Goal: Information Seeking & Learning: Learn about a topic

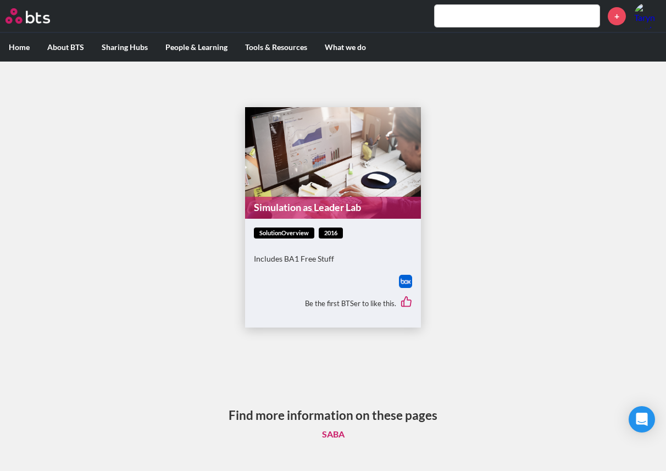
click at [291, 202] on link "Simulation as Leader Lab" at bounding box center [333, 207] width 176 height 21
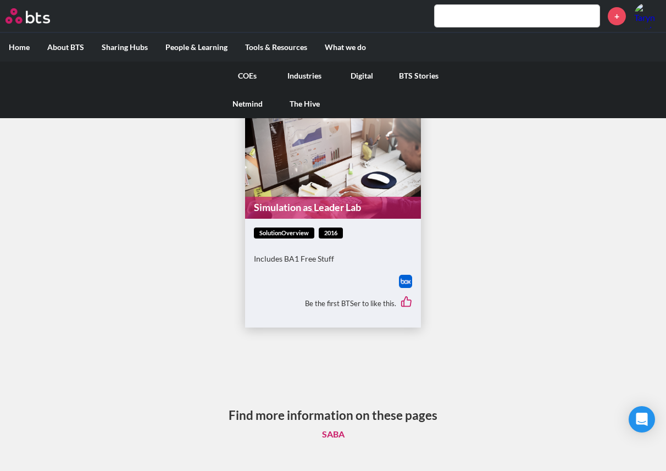
click at [259, 73] on link "COEs" at bounding box center [247, 76] width 57 height 29
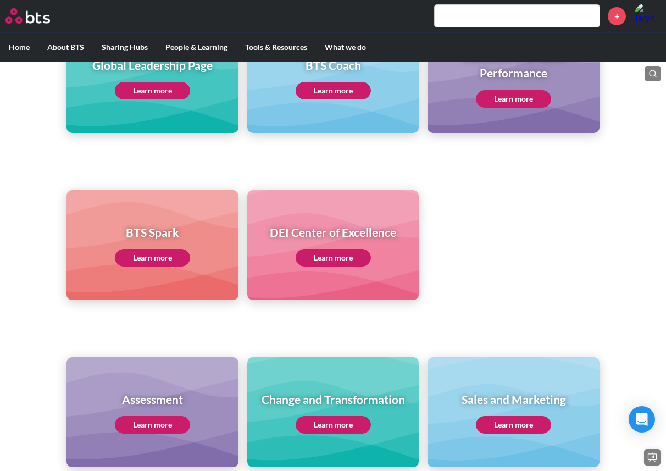
scroll to position [220, 0]
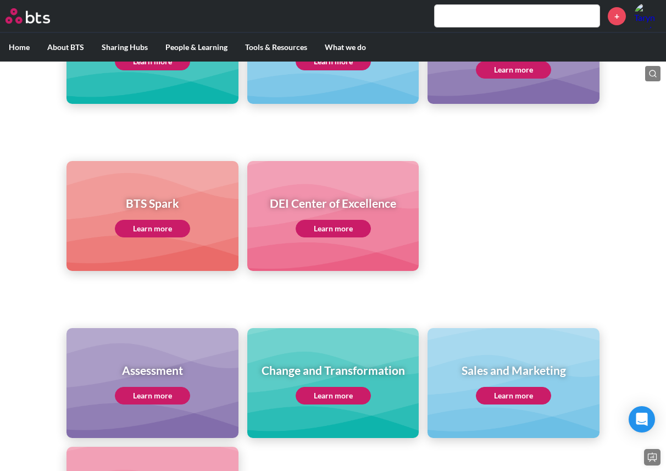
click at [153, 390] on link "Learn more" at bounding box center [152, 396] width 75 height 18
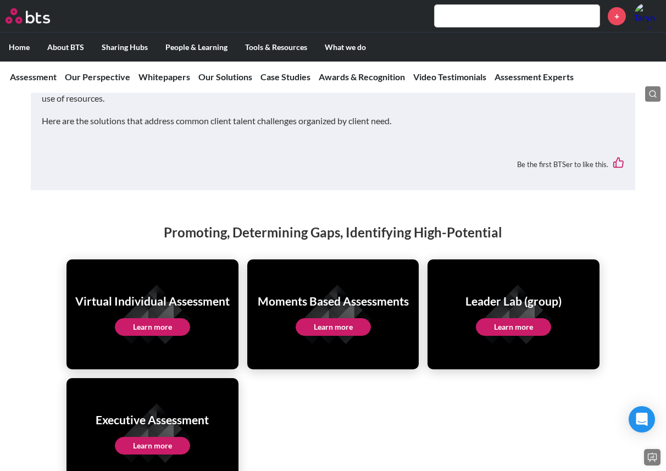
scroll to position [2144, 0]
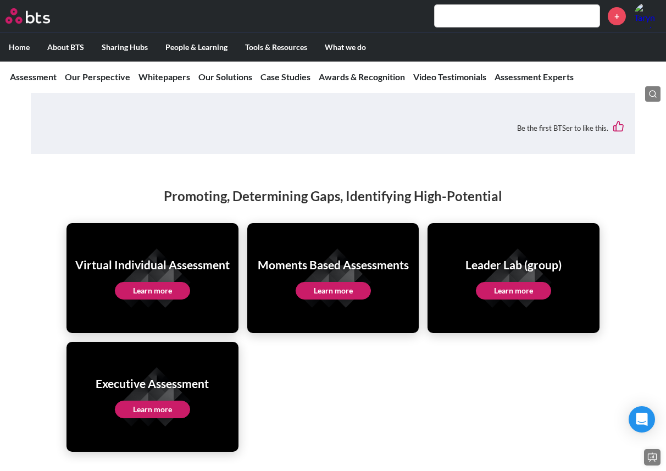
click at [505, 282] on link "Learn more" at bounding box center [513, 291] width 75 height 18
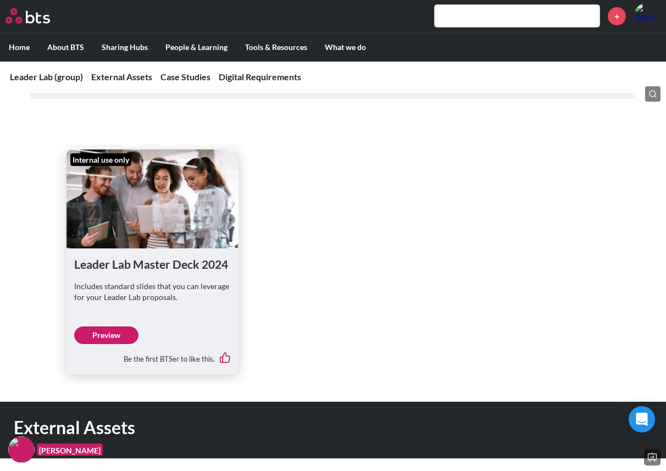
scroll to position [330, 0]
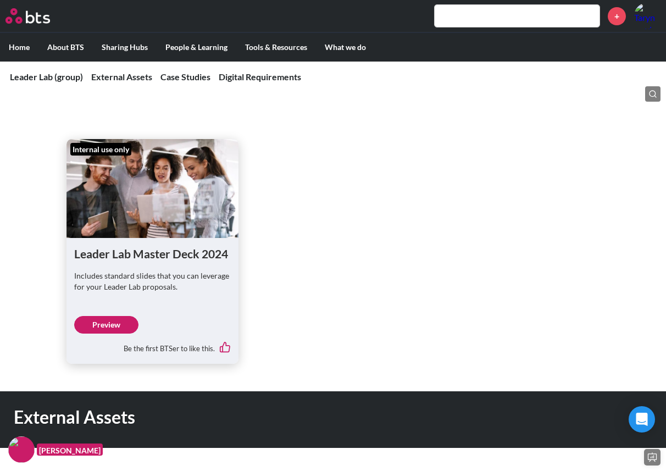
click at [106, 325] on link "Preview" at bounding box center [106, 325] width 64 height 18
